Goal: Task Accomplishment & Management: Manage account settings

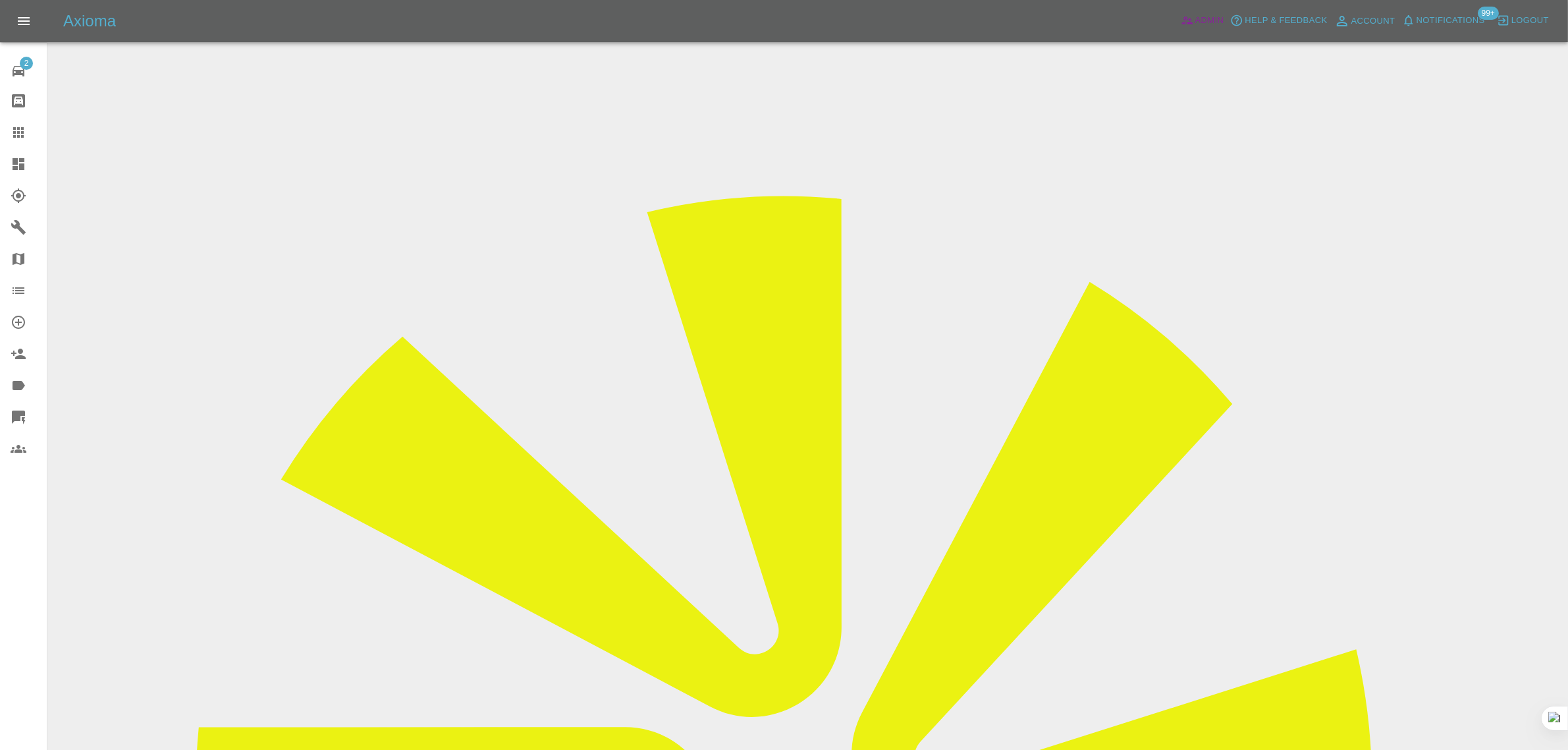
click at [1213, 14] on span "Admin" at bounding box center [1209, 20] width 29 height 15
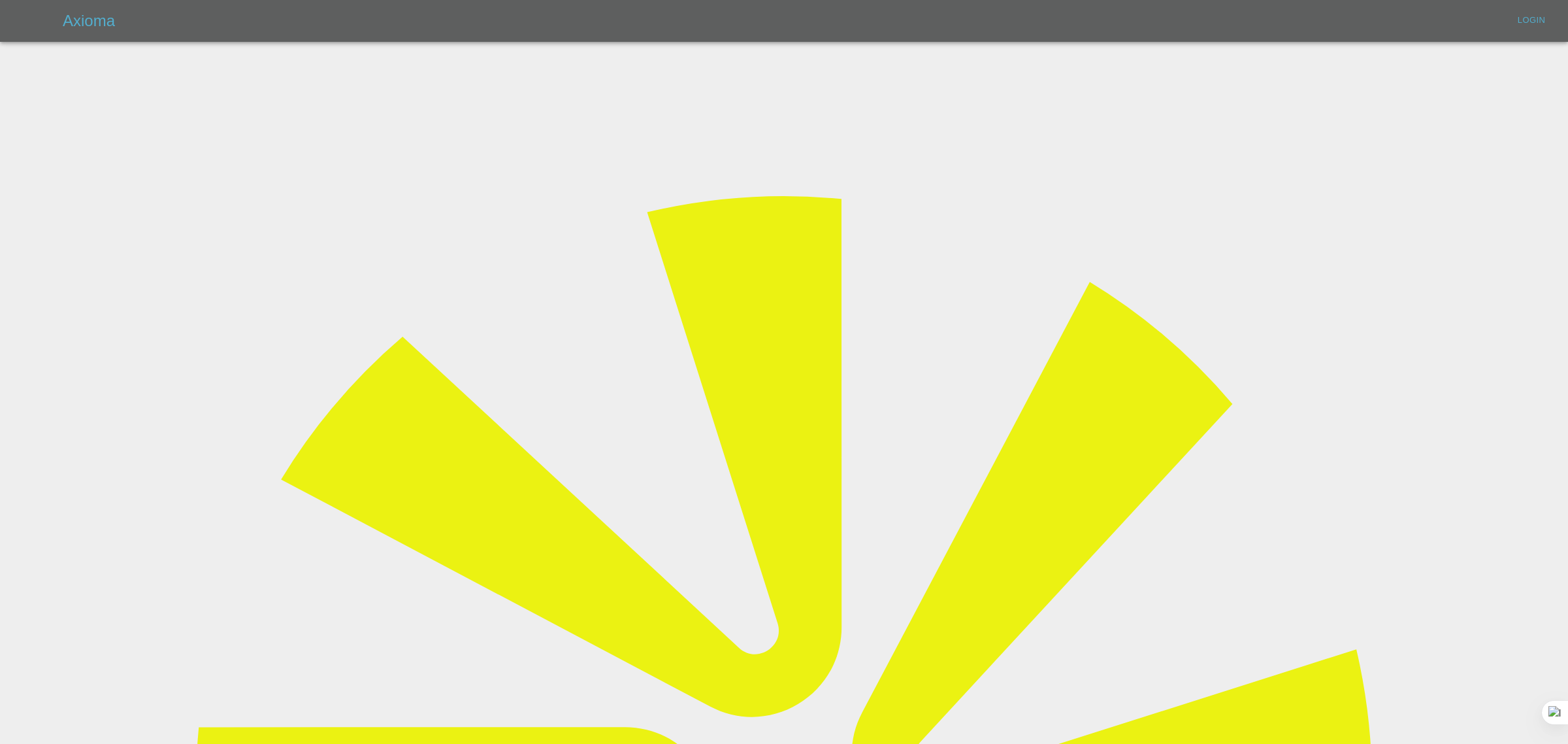
type input "[EMAIL_ADDRESS][DOMAIN_NAME]"
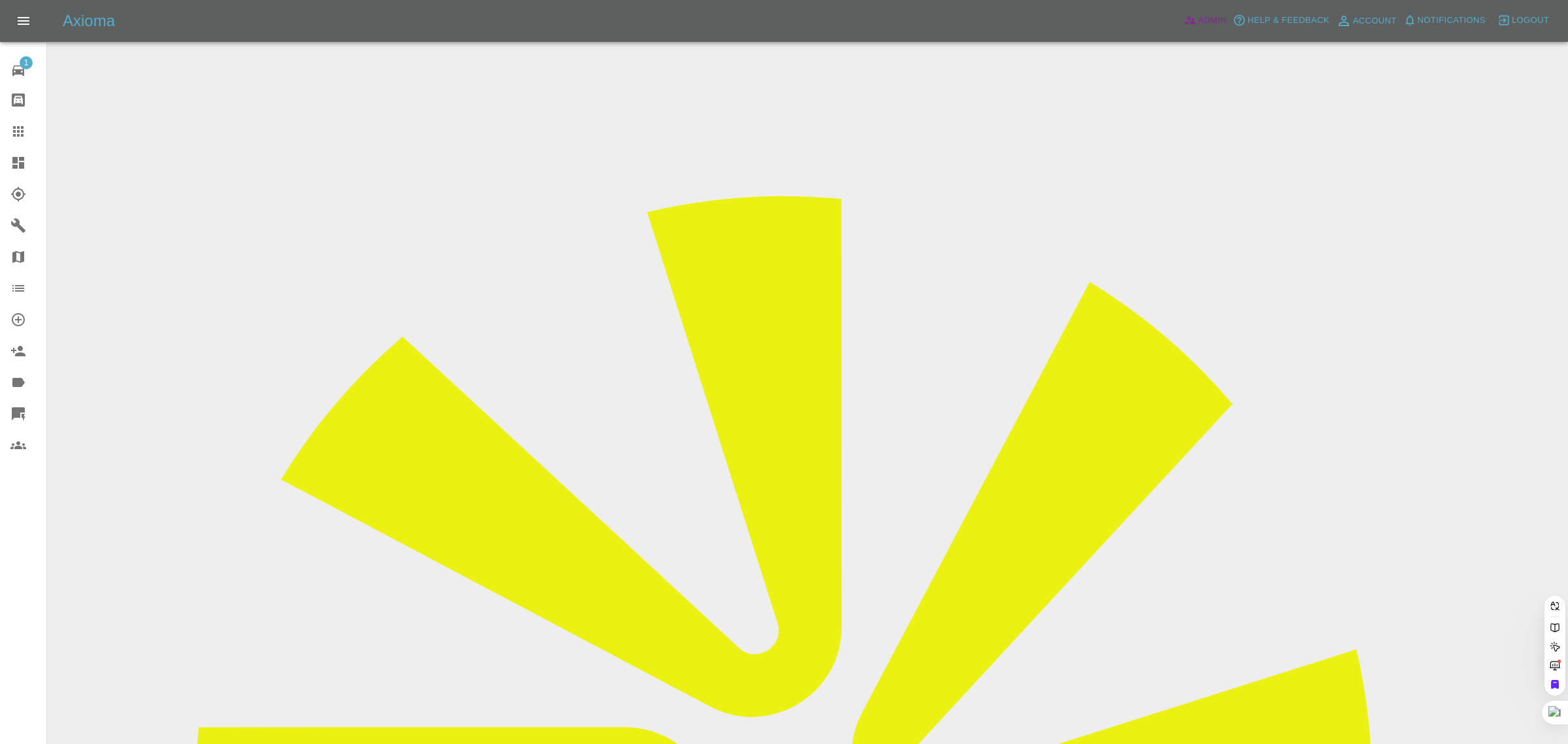
click at [1204, 20] on span "Admin" at bounding box center [1212, 20] width 29 height 15
